Goal: Feedback & Contribution: Submit feedback/report problem

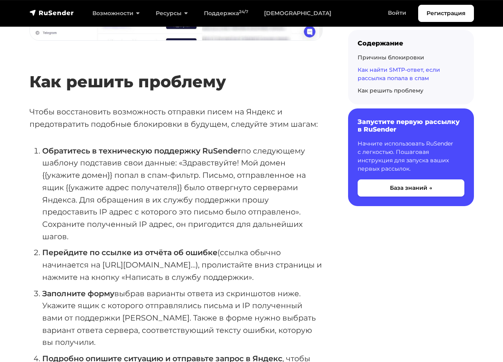
scroll to position [1514, 0]
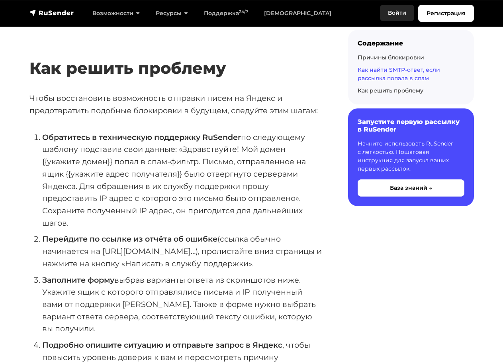
click at [401, 14] on link "Войти" at bounding box center [397, 13] width 34 height 16
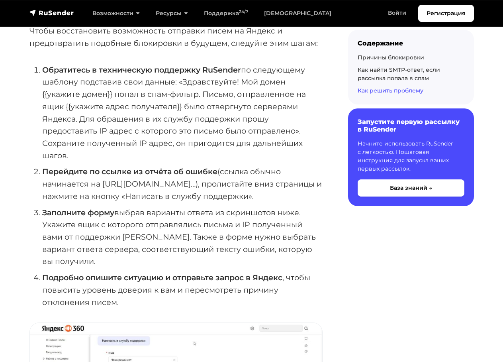
scroll to position [1554, 0]
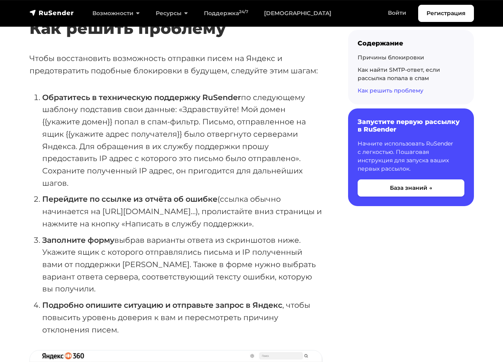
drag, startPoint x: 77, startPoint y: 179, endPoint x: 180, endPoint y: 113, distance: 122.2
click at [180, 113] on li "Обратитесь в техническую поддержку RuSender по следующему шаблону подставив сво…" at bounding box center [182, 140] width 280 height 98
copy li "«Здравствуйте! Мой домен {{укажите домен}} попал в спам-фильтр. Письмо, отправл…"
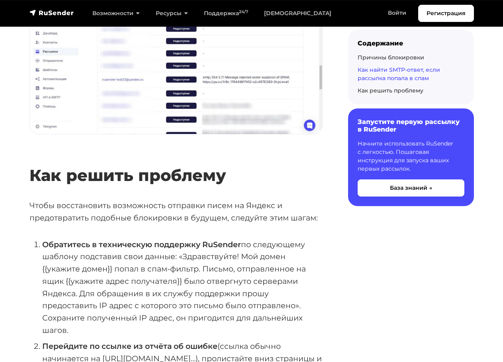
scroll to position [1434, 0]
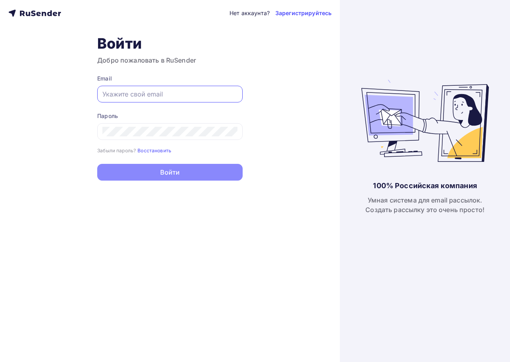
click at [125, 90] on input "text" at bounding box center [169, 94] width 135 height 10
click at [313, 15] on link "Зарегистрируйтесь" at bounding box center [303, 13] width 56 height 8
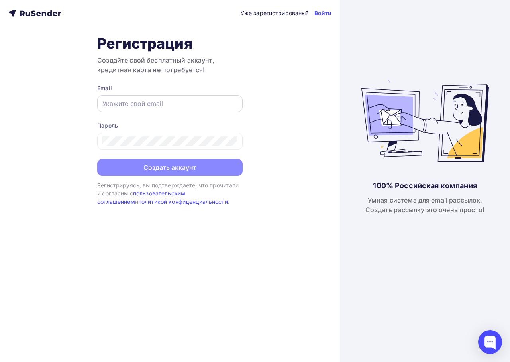
click at [124, 100] on input "text" at bounding box center [169, 104] width 135 height 10
type input "[EMAIL_ADDRESS][DOMAIN_NAME]"
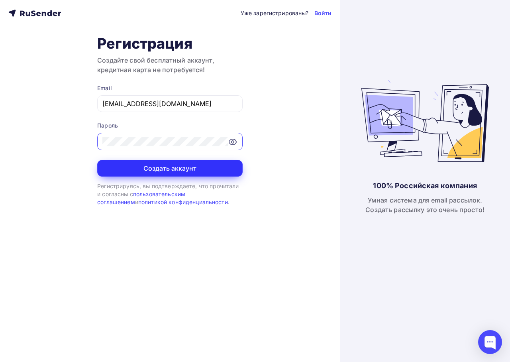
click at [161, 169] on button "Создать аккаунт" at bounding box center [169, 168] width 145 height 17
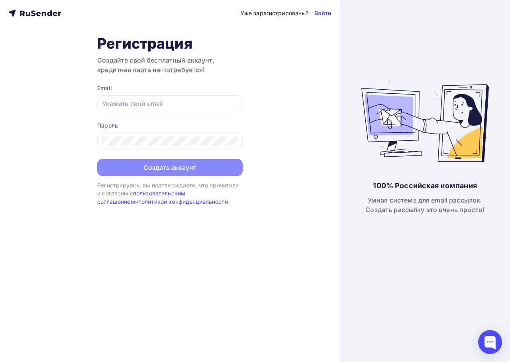
type input "[EMAIL_ADDRESS][DOMAIN_NAME]"
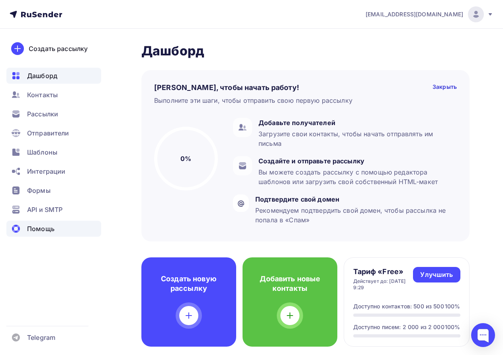
click at [47, 233] on span "Помощь" at bounding box center [40, 229] width 27 height 10
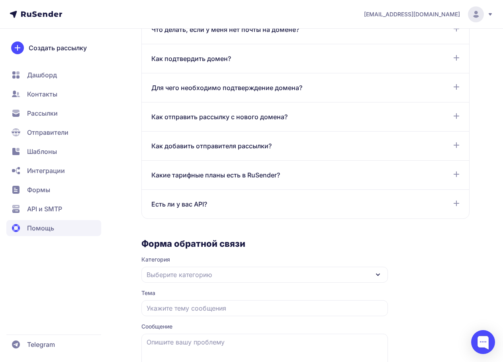
scroll to position [628, 0]
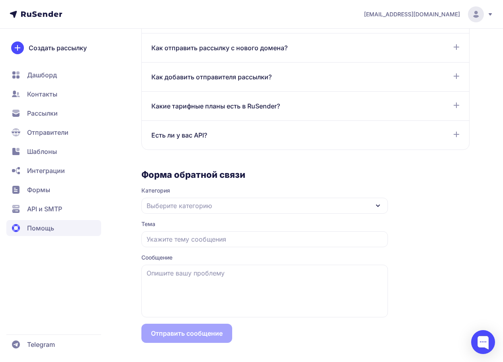
click at [175, 206] on span "Выберите категорию" at bounding box center [179, 206] width 65 height 10
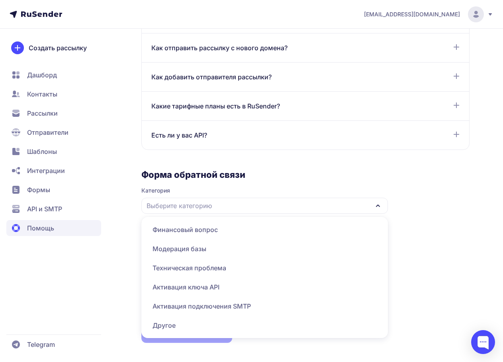
click at [187, 269] on span "Техническая проблема" at bounding box center [264, 267] width 237 height 19
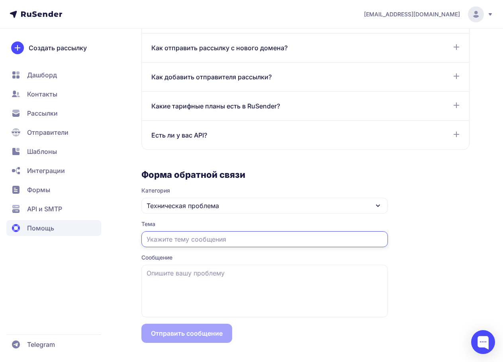
click at [172, 244] on input "text" at bounding box center [264, 239] width 247 height 16
drag, startPoint x: 266, startPoint y: 239, endPoint x: 133, endPoint y: 237, distance: 133.1
type input "Письмо отвергнуто серверами яндекса"
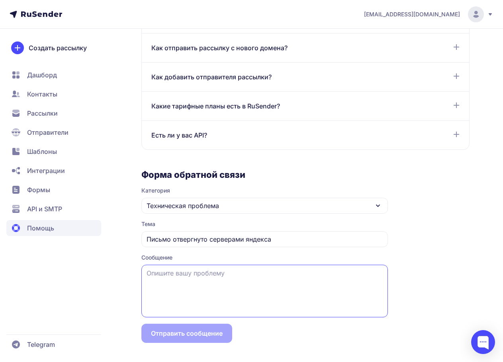
click at [188, 269] on textarea at bounding box center [264, 291] width 247 height 53
paste textarea "«Здравствуйте! Мой домен {{укажите домен}} попал в спам-фильтр. Письмо, отправл…"
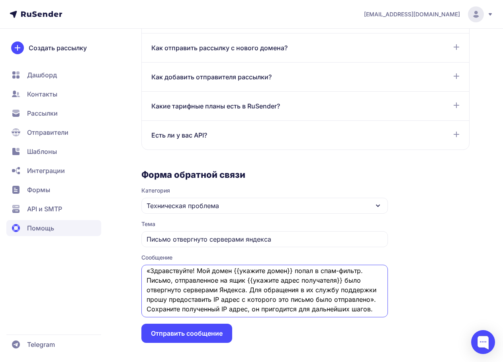
scroll to position [0, 0]
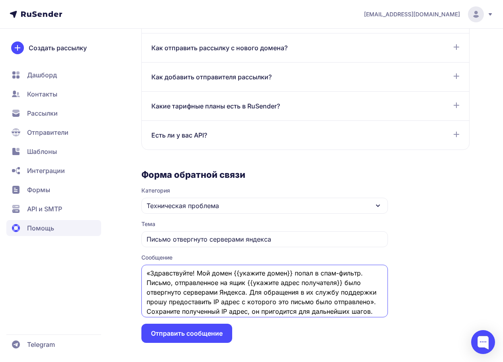
drag, startPoint x: 234, startPoint y: 273, endPoint x: 293, endPoint y: 273, distance: 59.0
click at [293, 273] on textarea "«Здравствуйте! Мой домен {{укажите домен}} попал в спам-фильтр. Письмо, отправл…" at bounding box center [264, 291] width 247 height 53
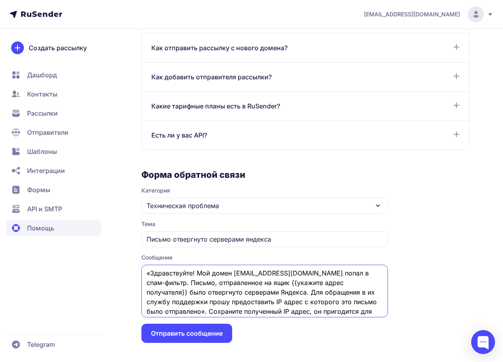
drag, startPoint x: 248, startPoint y: 284, endPoint x: 343, endPoint y: 284, distance: 95.2
click at [343, 284] on textarea "«Здравствуйте! Мой домен psmperm@yandex.ru попал в спам-фильтр. Письмо, отправл…" at bounding box center [264, 291] width 247 height 53
paste textarea "any@kumw.ru"
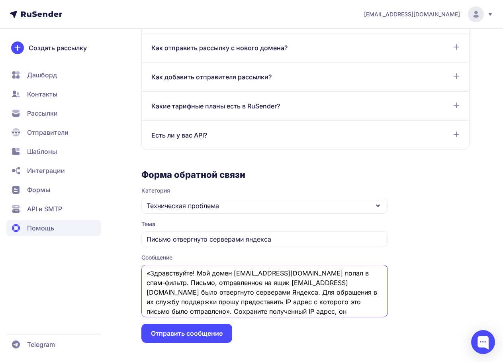
click at [312, 288] on textarea "«Здравствуйте! Мой домен psmperm@yandex.ru попал в спам-фильтр. Письмо, отправл…" at bounding box center [264, 291] width 247 height 53
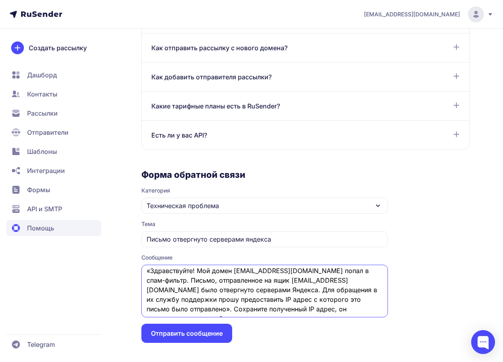
drag, startPoint x: 373, startPoint y: 311, endPoint x: 141, endPoint y: 311, distance: 231.5
click at [141, 311] on textarea "«Здравствуйте! Мой домен psmperm@yandex.ru попал в спам-фильтр. Письмо, отправл…" at bounding box center [264, 291] width 247 height 53
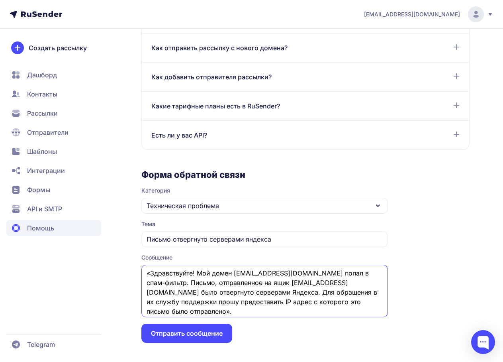
type textarea "«Здравствуйте! Мой домен [EMAIL_ADDRESS][DOMAIN_NAME] попал в спам-фильтр. Пись…"
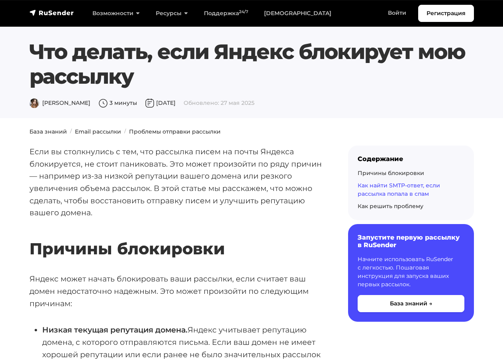
scroll to position [1434, 0]
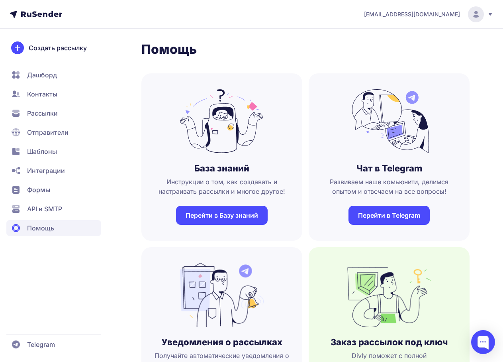
scroll to position [628, 0]
